Goal: Transaction & Acquisition: Download file/media

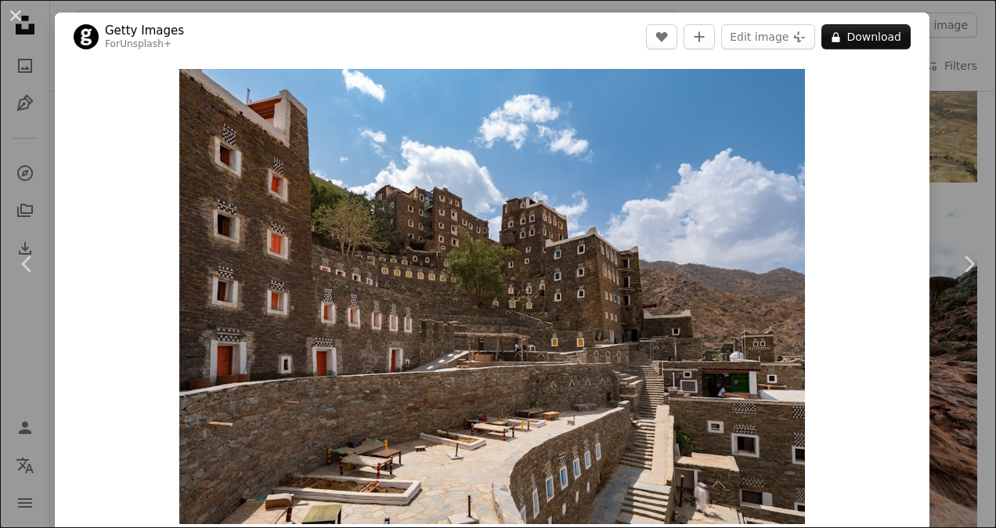
scroll to position [87, 0]
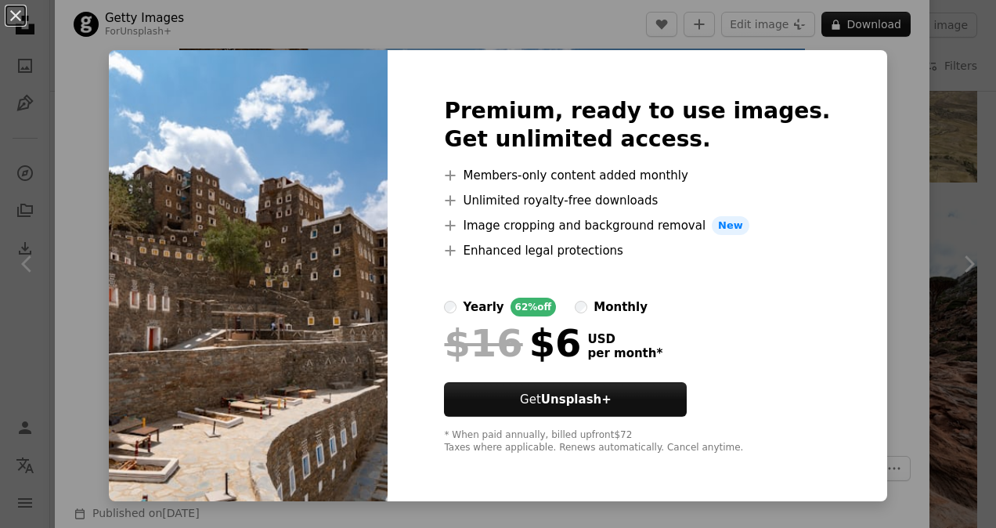
click at [855, 108] on div "An X shape Premium, ready to use images. Get unlimited access. A plus sign Memb…" at bounding box center [498, 264] width 996 height 528
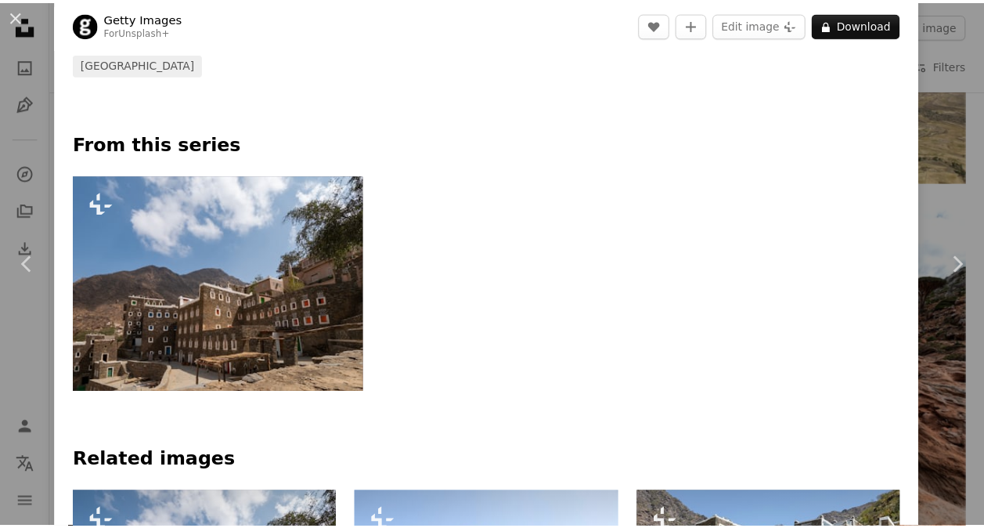
scroll to position [678, 0]
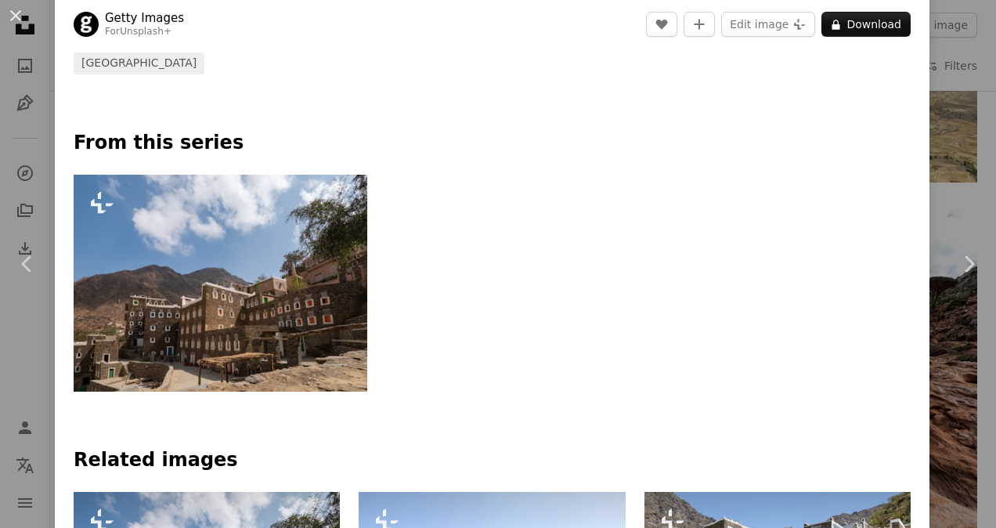
click at [958, 146] on div "An X shape Chevron left Chevron right Getty Images For Unsplash+ A heart A plus…" at bounding box center [498, 264] width 996 height 528
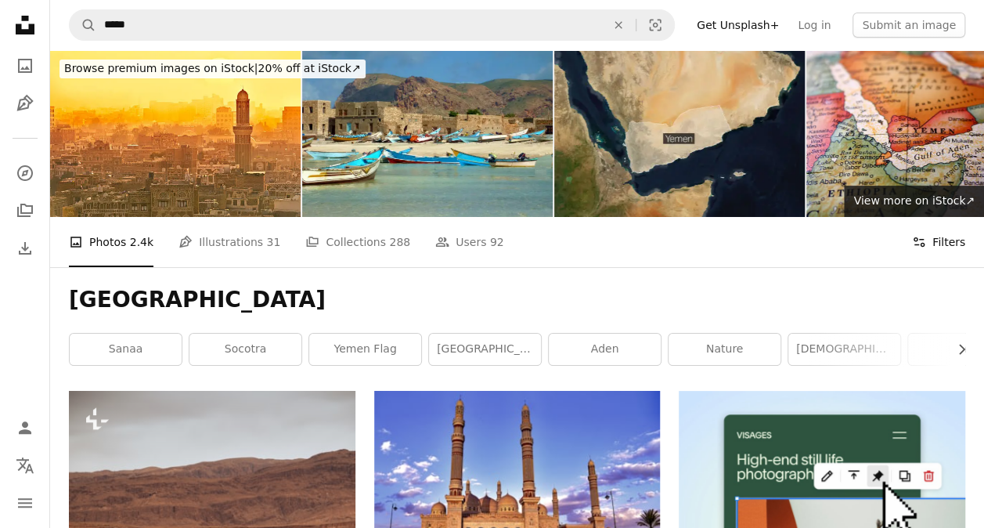
click at [926, 240] on icon "Filters" at bounding box center [919, 242] width 14 height 14
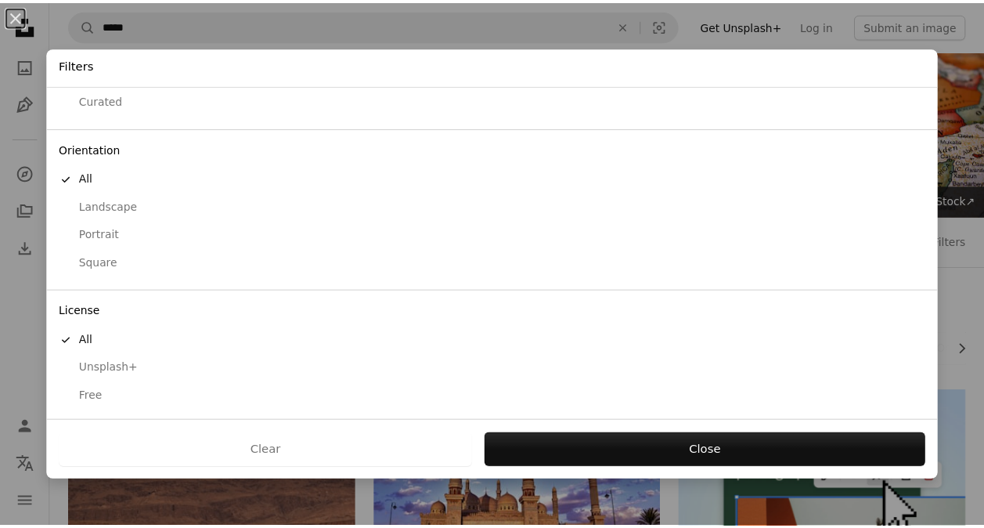
scroll to position [91, 0]
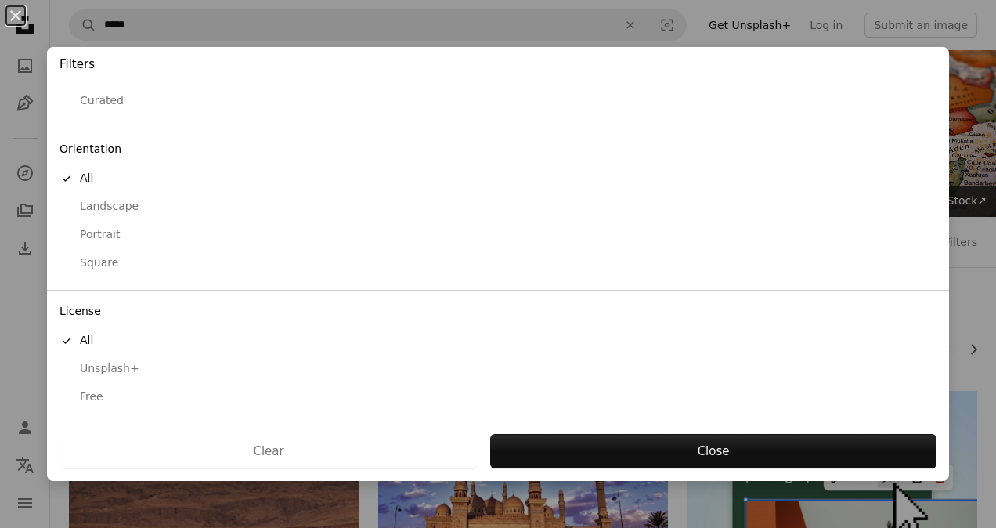
click at [133, 391] on div "Free" at bounding box center [497, 397] width 877 height 16
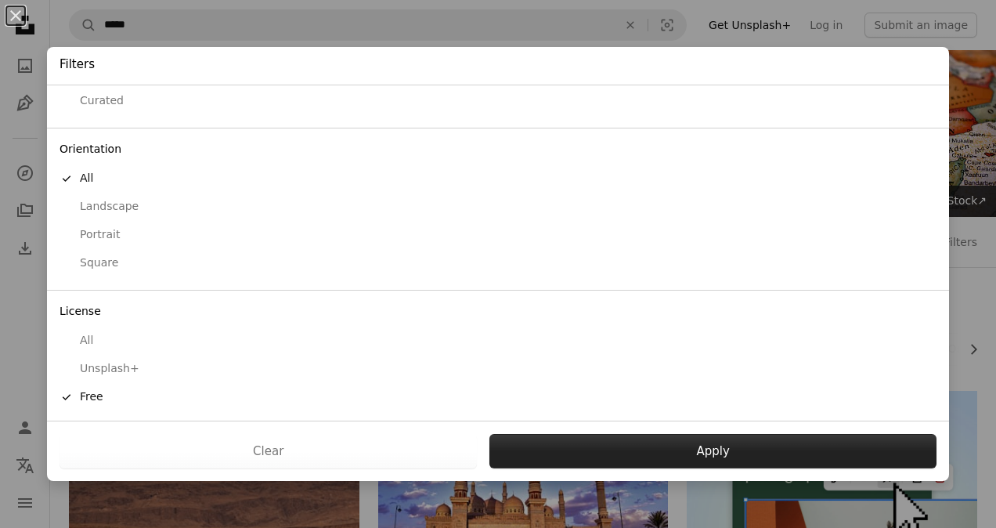
click at [538, 445] on button "Apply" at bounding box center [712, 451] width 447 height 34
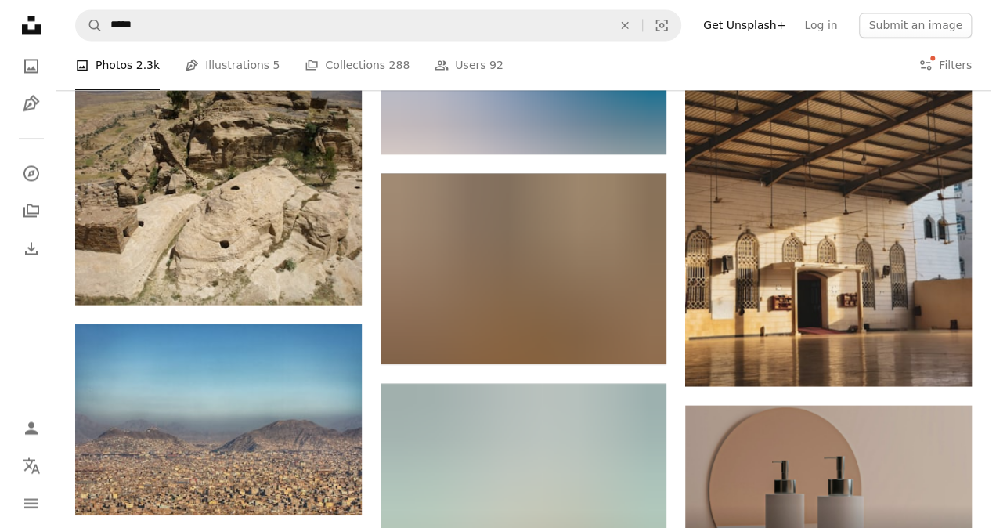
scroll to position [4248, 0]
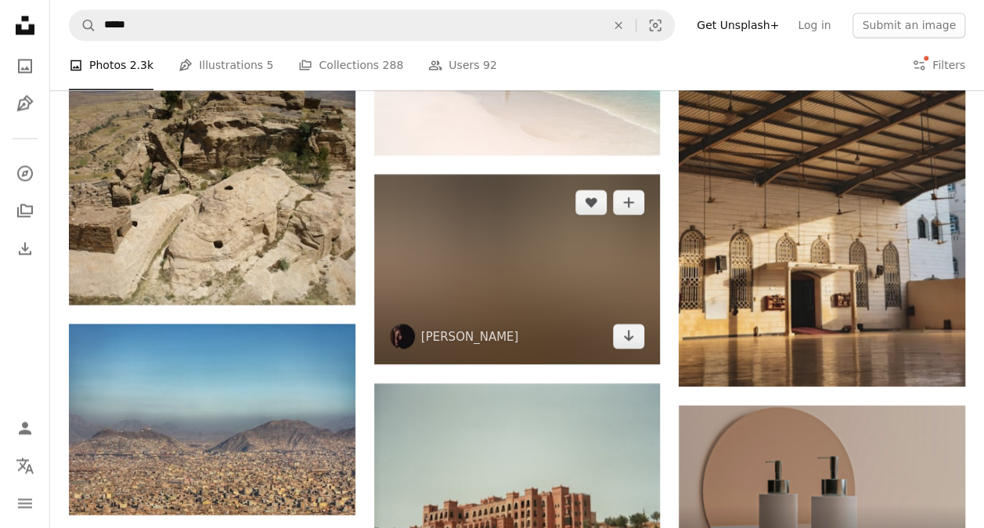
click at [515, 297] on img at bounding box center [517, 269] width 287 height 191
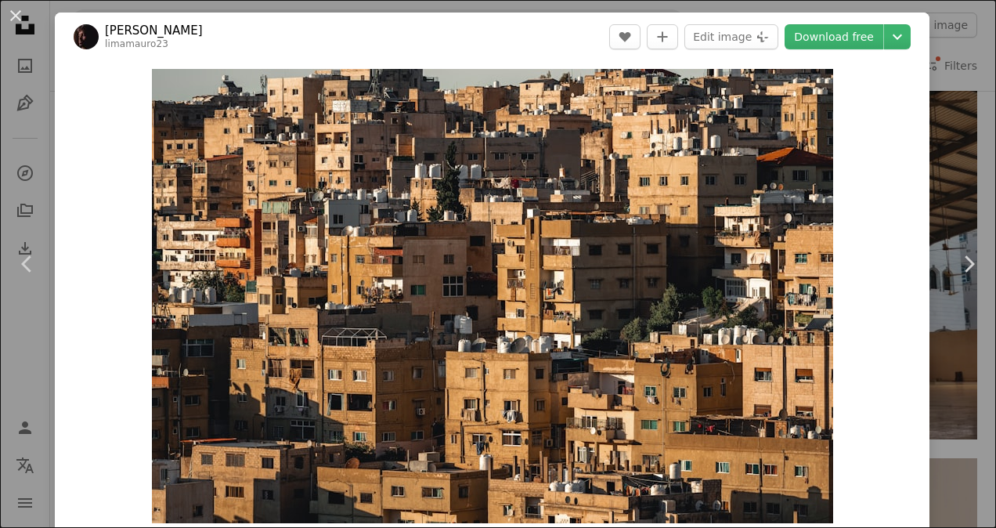
click at [943, 145] on div "An X shape Chevron left Chevron right [PERSON_NAME] limamauro23 A heart A plus …" at bounding box center [498, 264] width 996 height 528
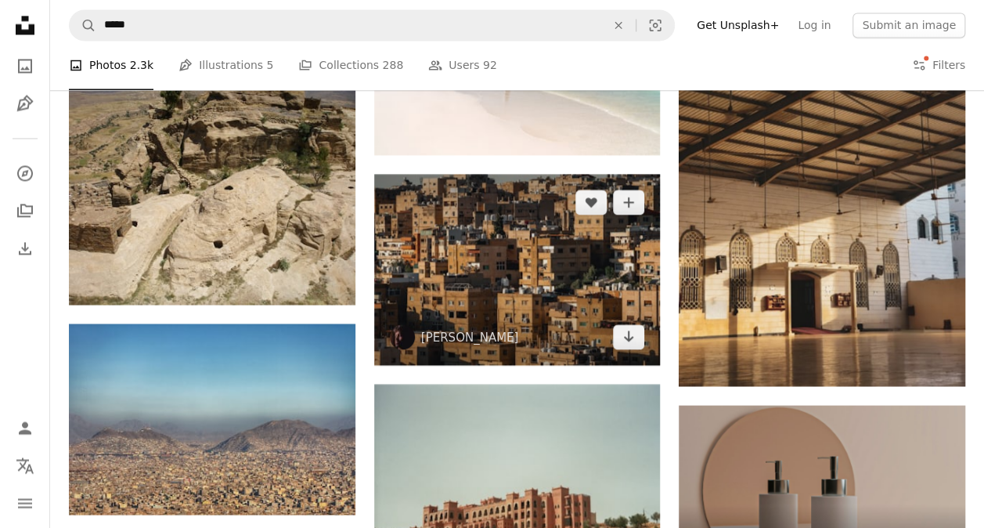
click at [628, 278] on img at bounding box center [517, 269] width 287 height 191
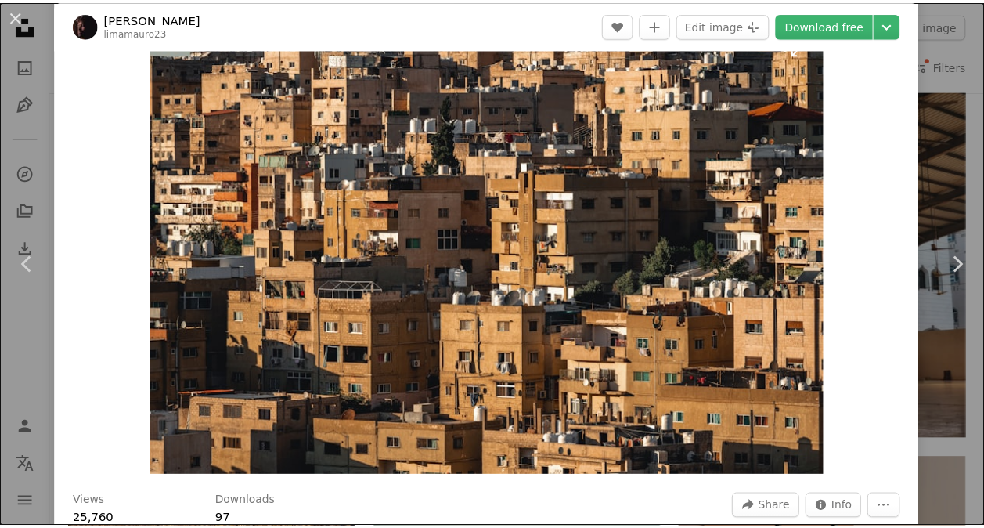
scroll to position [36, 0]
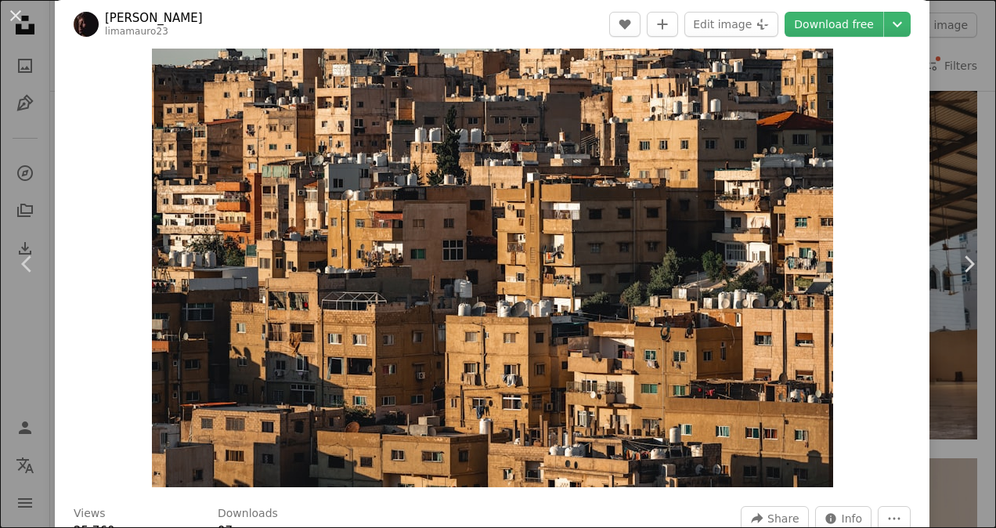
click at [928, 160] on div "An X shape Chevron left Chevron right [PERSON_NAME] limamauro23 A heart A plus …" at bounding box center [498, 264] width 996 height 528
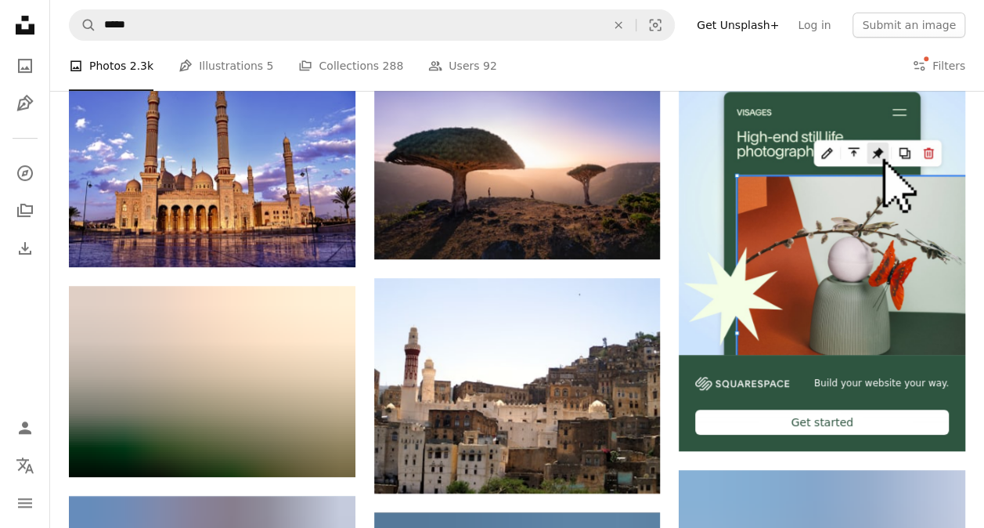
scroll to position [323, 0]
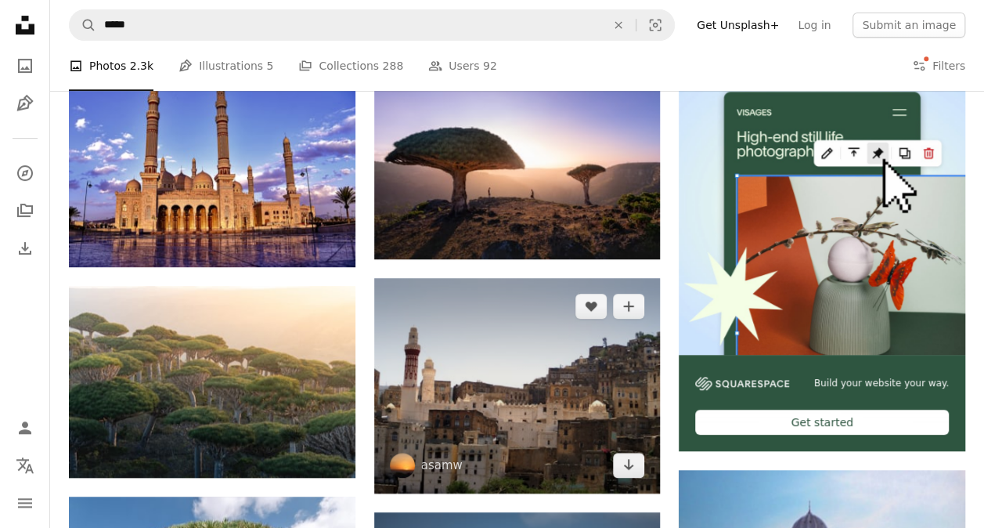
click at [612, 425] on img at bounding box center [517, 385] width 287 height 215
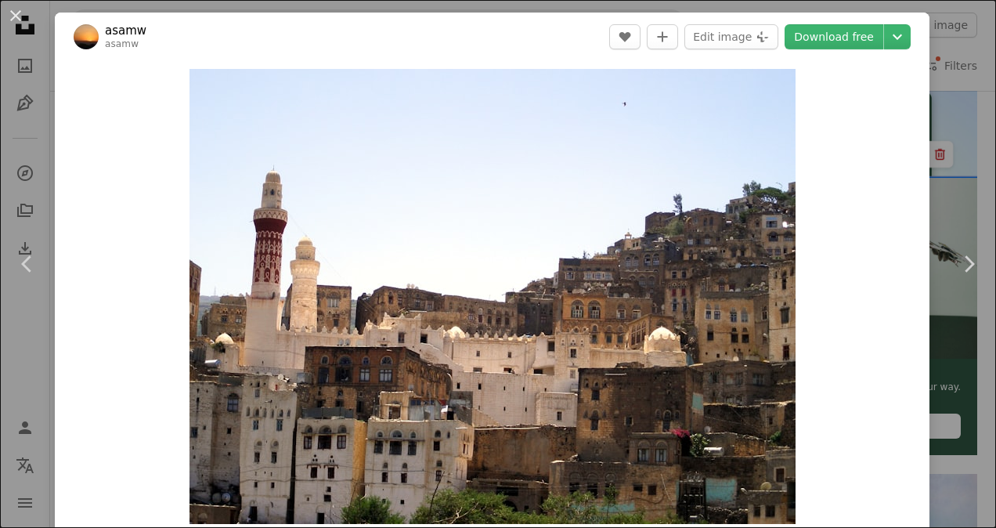
click at [925, 202] on div "An X shape Chevron left Chevron right asamw asamw A heart A plus sign Edit imag…" at bounding box center [498, 264] width 996 height 528
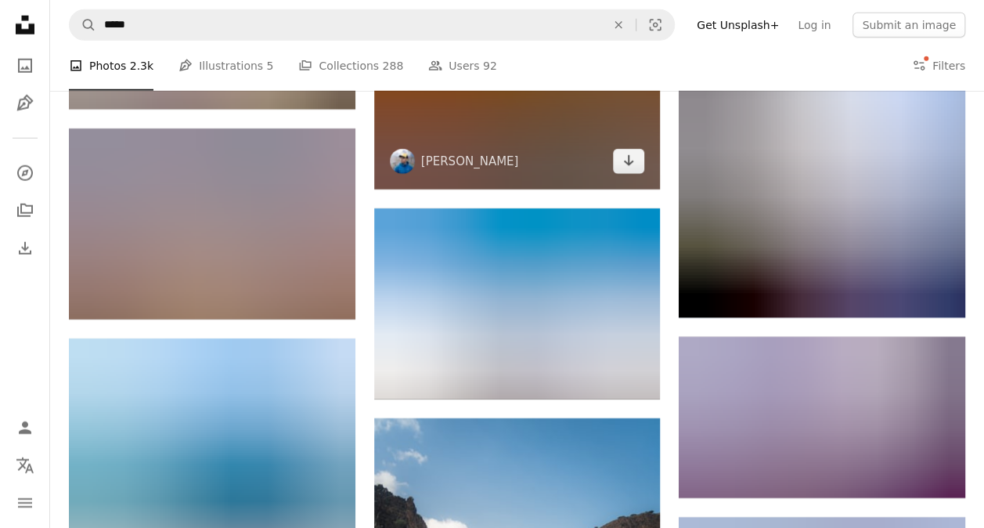
scroll to position [2136, 0]
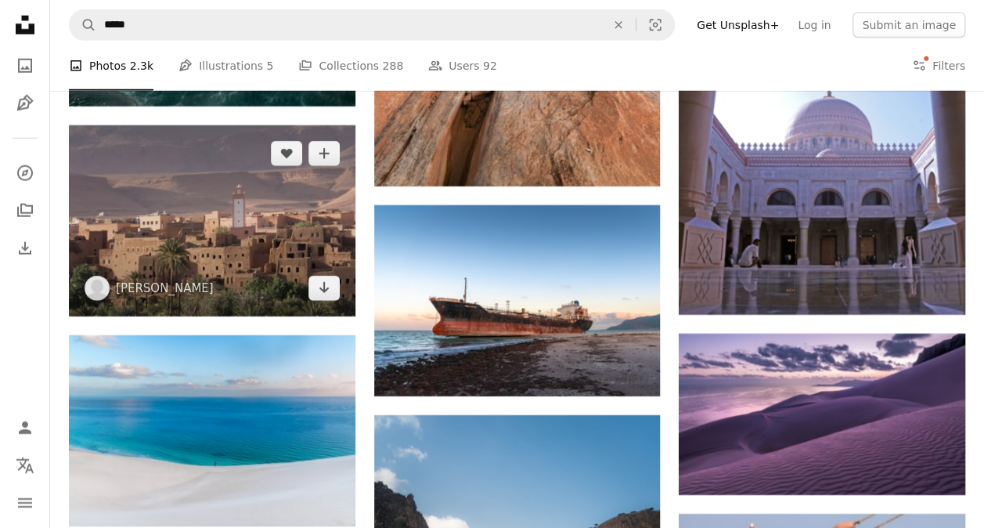
click at [307, 243] on img at bounding box center [212, 220] width 287 height 191
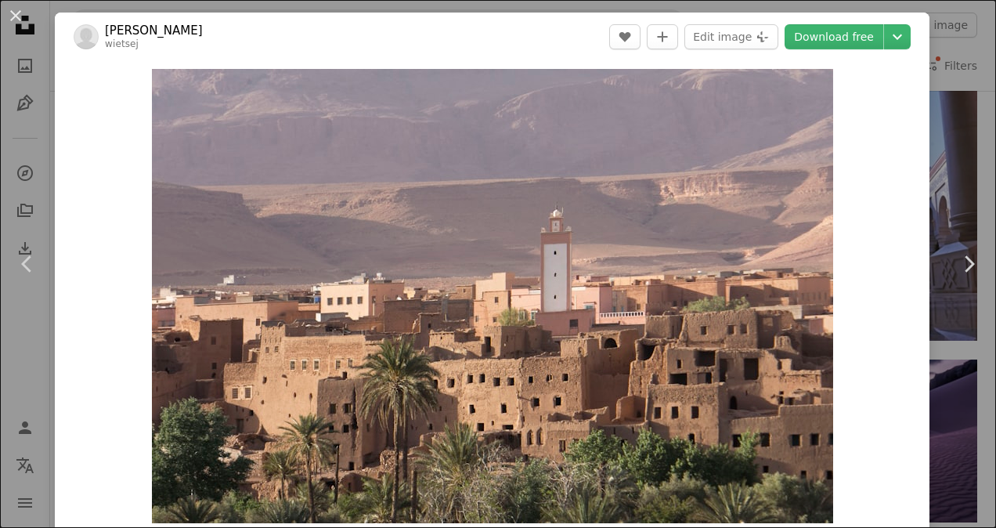
click at [33, 342] on div "An X shape Chevron left Chevron right [PERSON_NAME] wietsej A heart A plus sign…" at bounding box center [498, 264] width 996 height 528
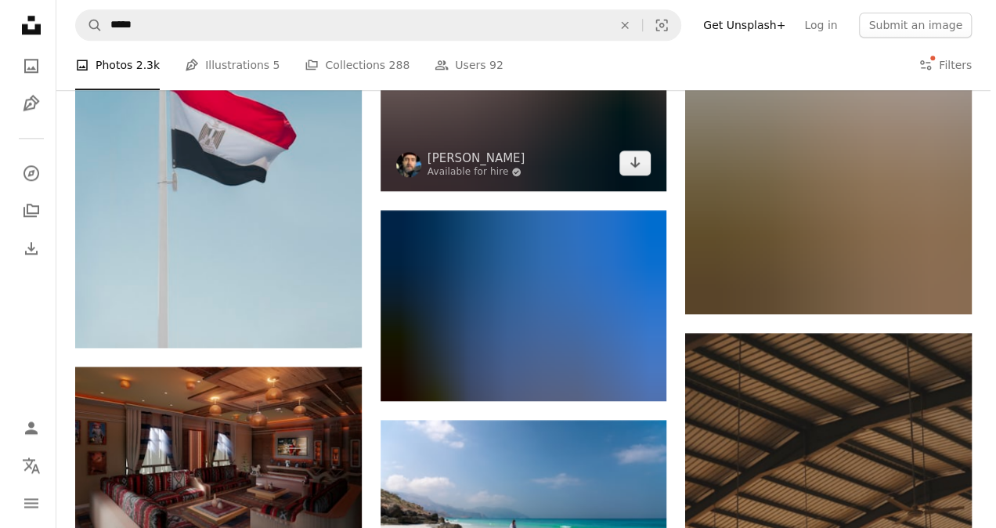
scroll to position [3794, 0]
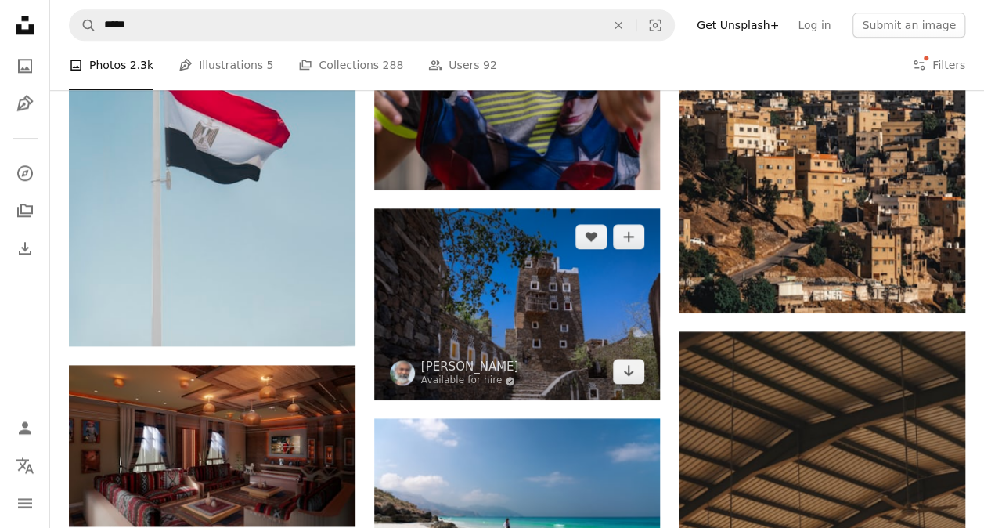
click at [461, 251] on img at bounding box center [517, 303] width 287 height 191
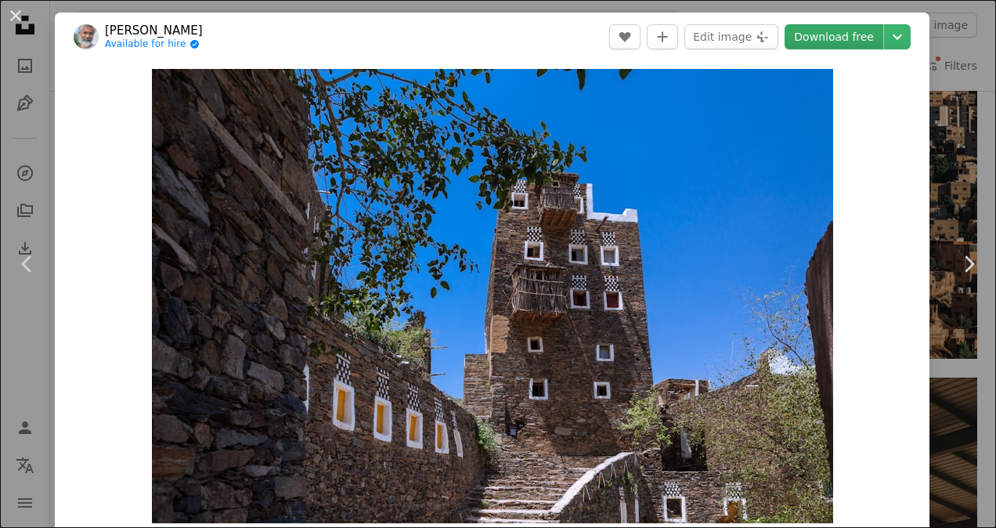
click at [836, 33] on link "Download free" at bounding box center [833, 36] width 99 height 25
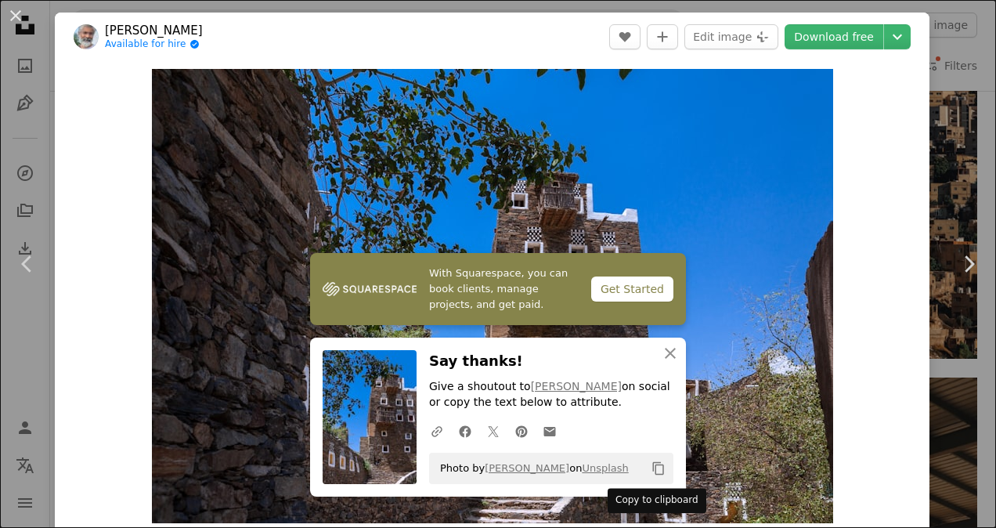
click at [658, 471] on icon "Copy to clipboard" at bounding box center [658, 468] width 11 height 13
